Goal: Information Seeking & Learning: Learn about a topic

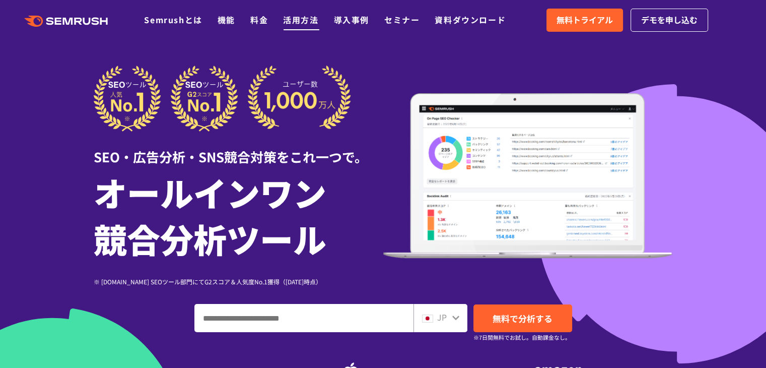
click at [302, 18] on link "活用方法" at bounding box center [300, 20] width 35 height 12
click at [262, 20] on link "料金" at bounding box center [259, 20] width 18 height 12
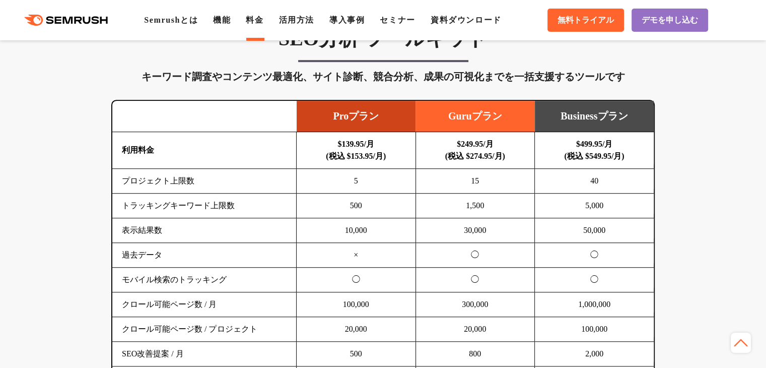
scroll to position [655, 0]
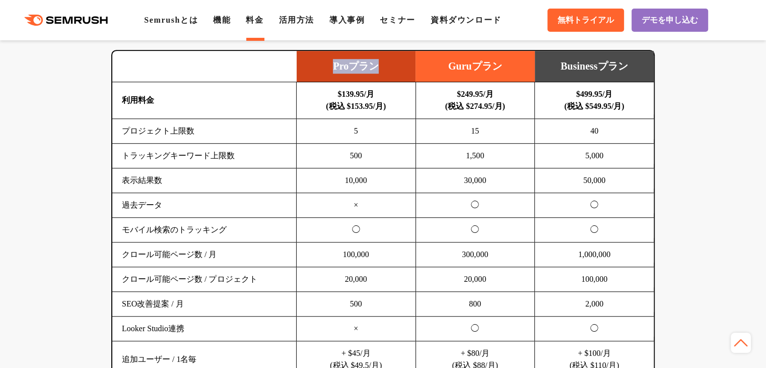
drag, startPoint x: 334, startPoint y: 69, endPoint x: 405, endPoint y: 71, distance: 70.6
click at [401, 71] on td "Proプラン" at bounding box center [356, 66] width 119 height 31
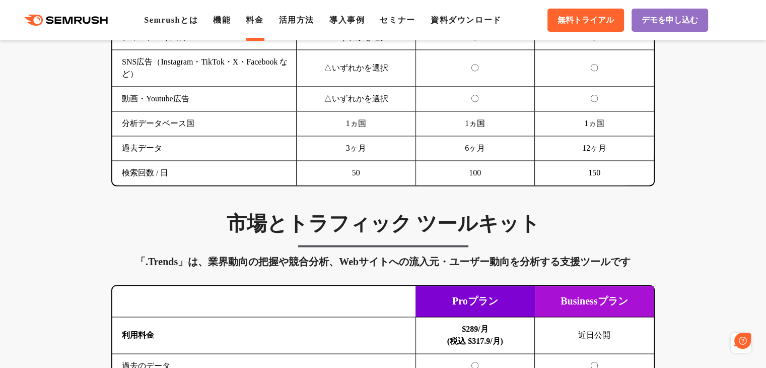
scroll to position [0, 0]
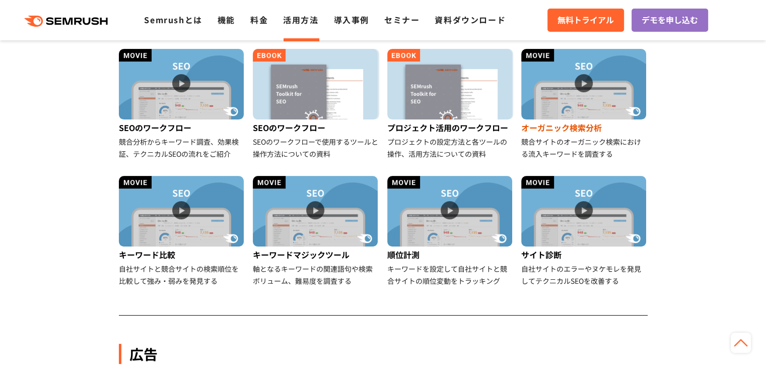
scroll to position [252, 0]
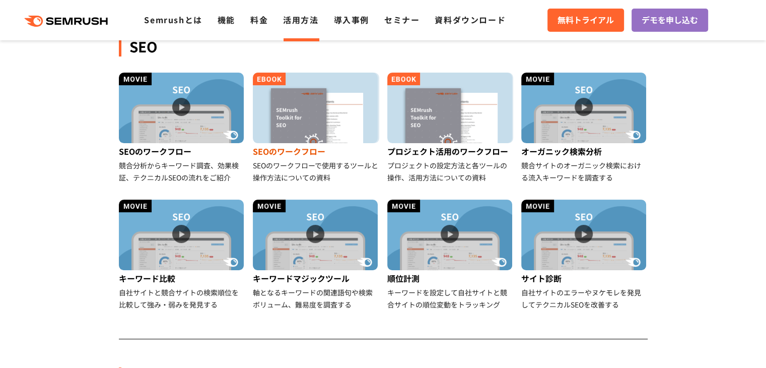
click at [321, 140] on img at bounding box center [315, 108] width 125 height 71
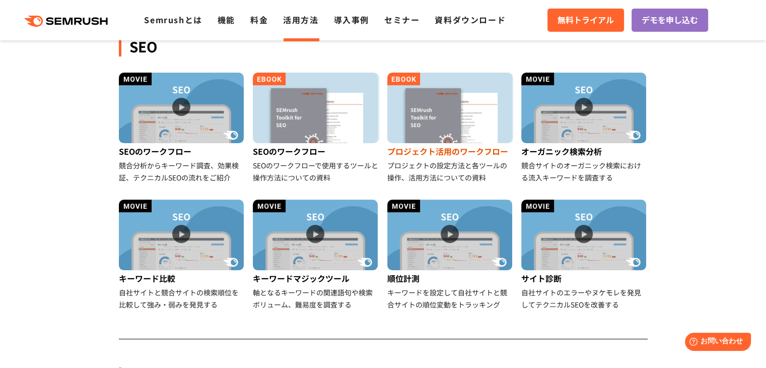
click at [437, 115] on img at bounding box center [449, 108] width 125 height 71
